Goal: Information Seeking & Learning: Compare options

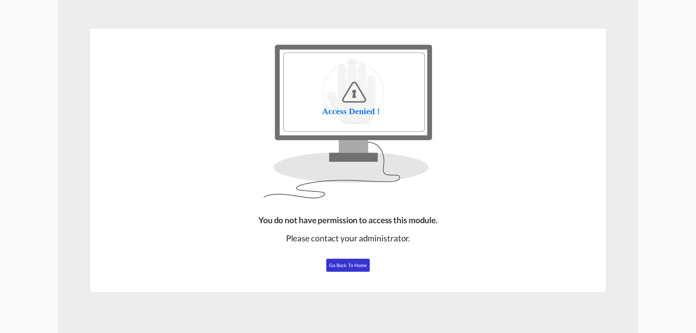
click at [349, 265] on span "Go Back to Home" at bounding box center [348, 265] width 38 height 6
